Goal: Task Accomplishment & Management: Complete application form

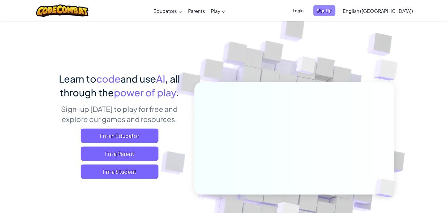
click at [335, 14] on span "Sign Up" at bounding box center [324, 10] width 22 height 11
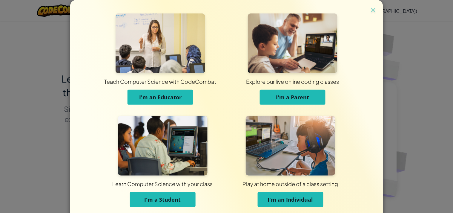
click at [177, 132] on img at bounding box center [163, 146] width 90 height 60
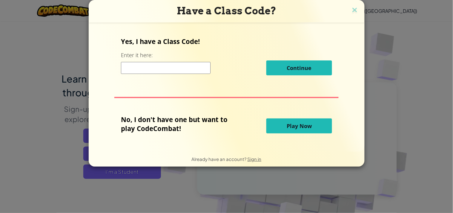
click at [186, 72] on input at bounding box center [166, 68] width 90 height 12
type input "DuckStopWord"
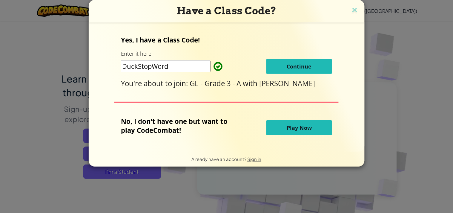
click at [279, 66] on button "Continue" at bounding box center [299, 66] width 66 height 15
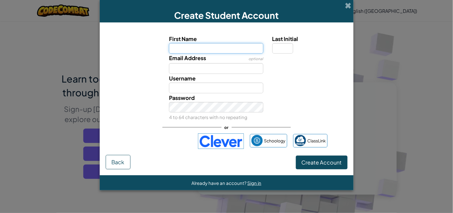
paste input "GLLAMIAT"
type input "GLLAMIA"
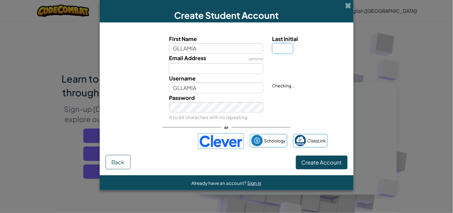
click at [280, 47] on input "Last Initial" at bounding box center [282, 48] width 21 height 11
type input "T"
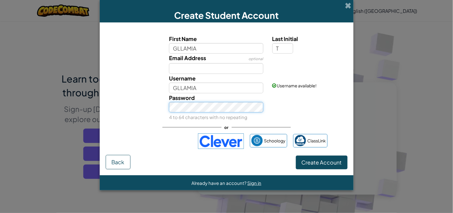
type input "GLLAMIAT"
click at [296, 155] on button "Create Account" at bounding box center [322, 162] width 52 height 14
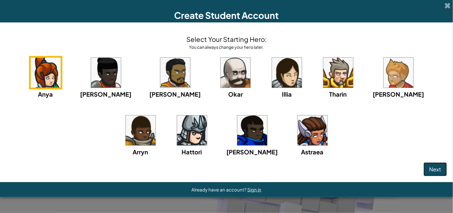
click button "Next" at bounding box center [435, 169] width 23 height 14
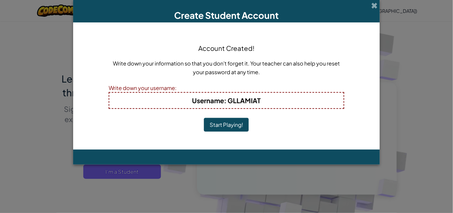
click at [204, 118] on button "Start Playing!" at bounding box center [226, 125] width 45 height 14
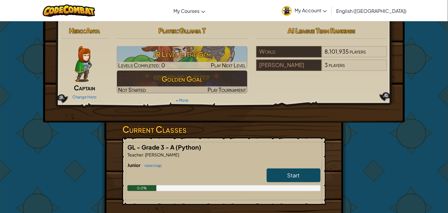
click at [330, 16] on link "My Account" at bounding box center [304, 10] width 51 height 19
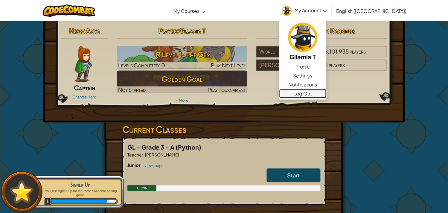
click at [326, 96] on link "Log Out" at bounding box center [302, 93] width 47 height 9
